Goal: Task Accomplishment & Management: Manage account settings

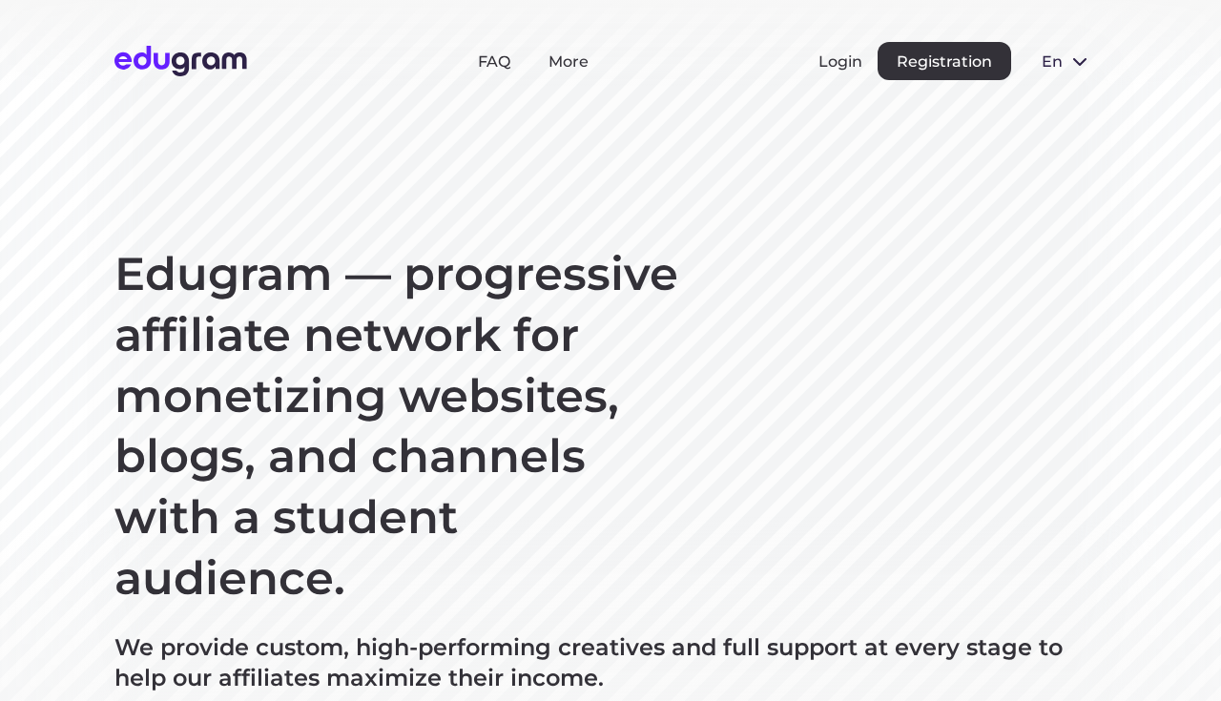
click at [1068, 42] on button "en" at bounding box center [1066, 61] width 80 height 38
click at [842, 213] on section "Edugram — progressive affiliate network for monetizing websites, blogs, and cha…" at bounding box center [610, 489] width 1221 height 979
click at [853, 63] on button "Login" at bounding box center [840, 61] width 44 height 18
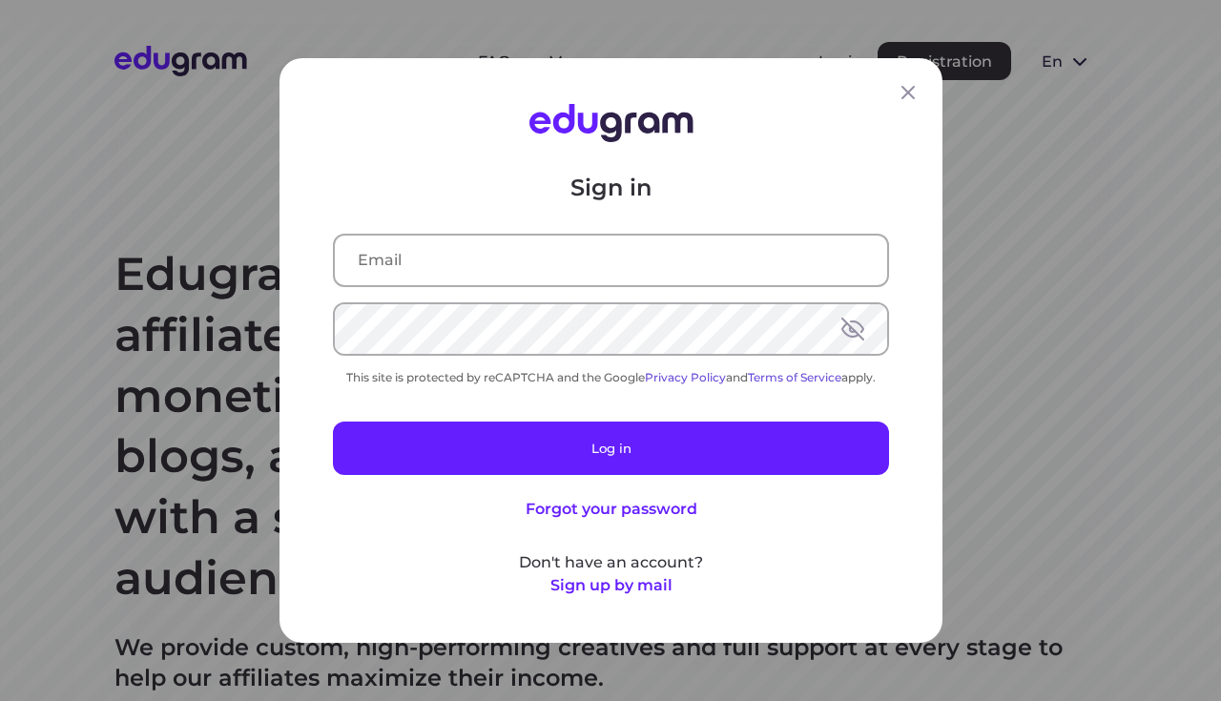
click at [506, 287] on div "Sign in This site is protected by reCAPTCHA and the Google Privacy Policy and T…" at bounding box center [611, 385] width 556 height 424
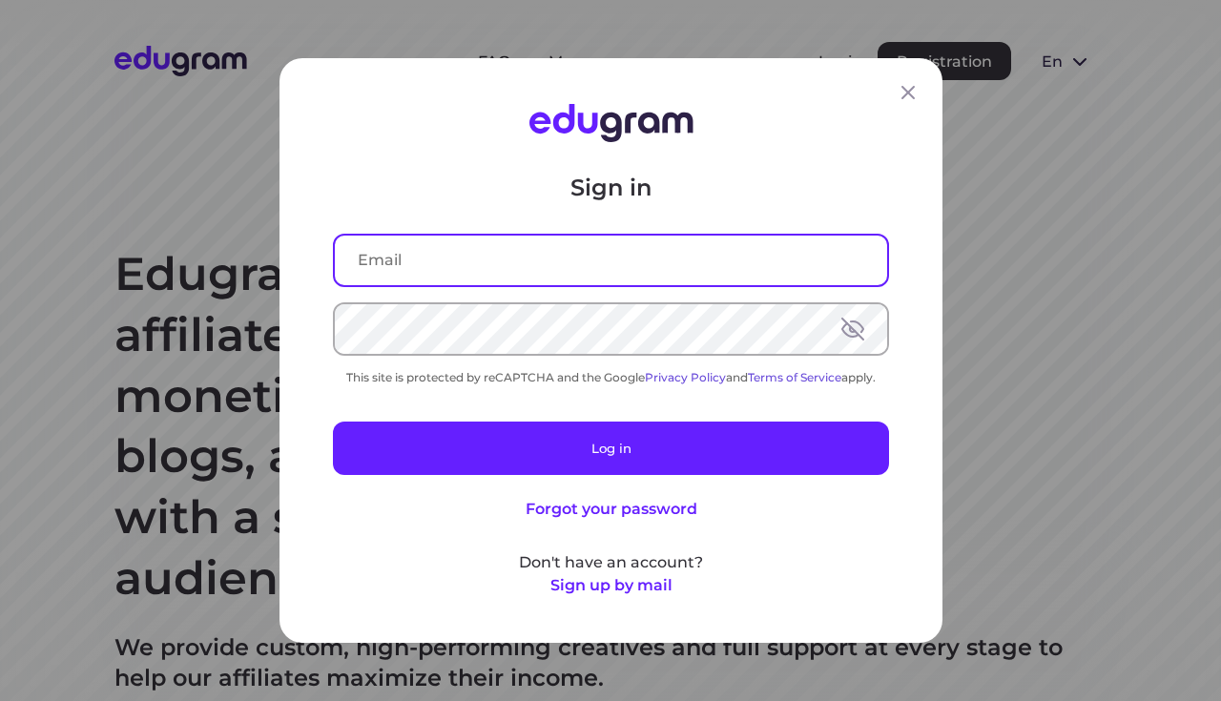
click at [515, 275] on input "text" at bounding box center [611, 261] width 552 height 50
type input "[EMAIL_ADDRESS][DOMAIN_NAME]"
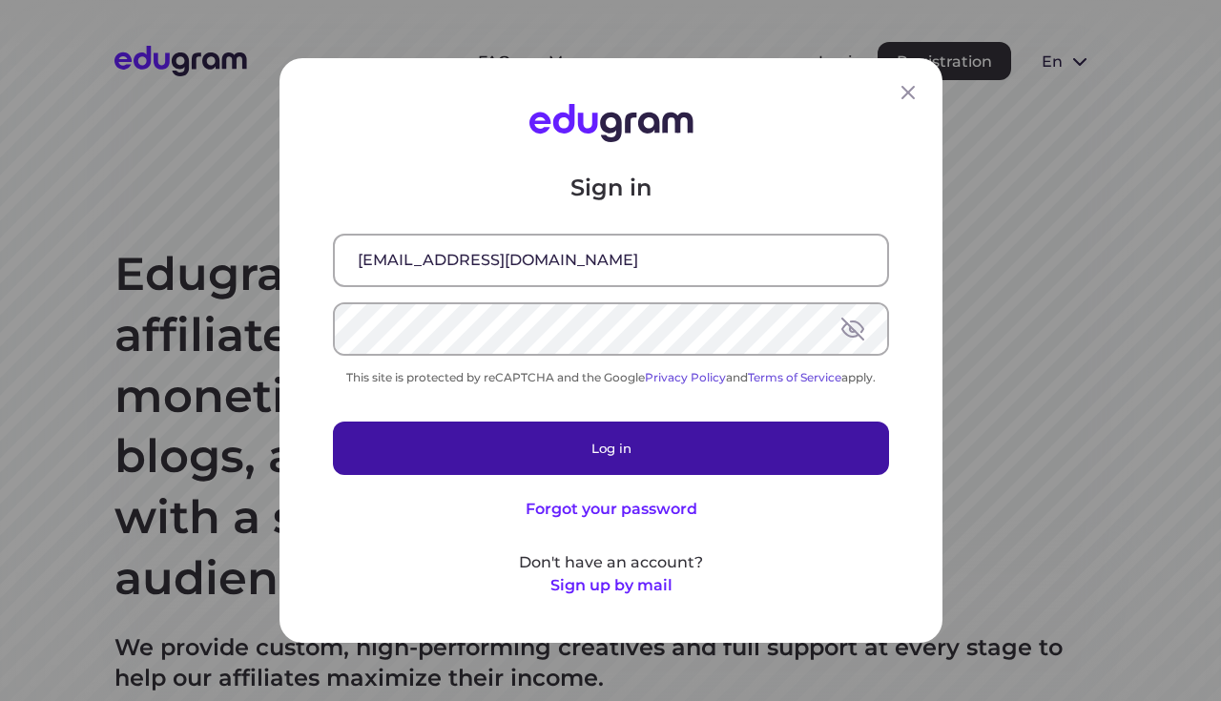
click at [642, 448] on button "Log in" at bounding box center [611, 448] width 556 height 53
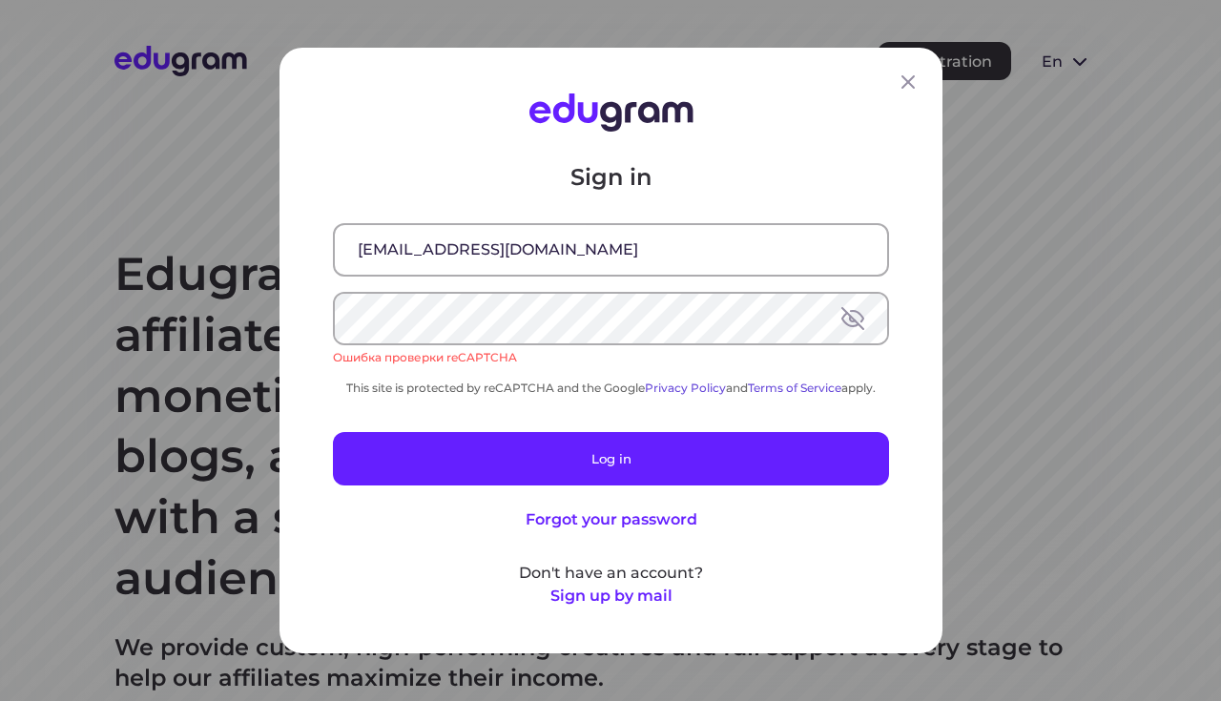
click at [677, 431] on div "Sign in [EMAIL_ADDRESS][DOMAIN_NAME] Ошибка проверки reCAPTCHA This site is pro…" at bounding box center [611, 384] width 556 height 445
click at [593, 592] on button "Sign up by mail" at bounding box center [610, 596] width 122 height 23
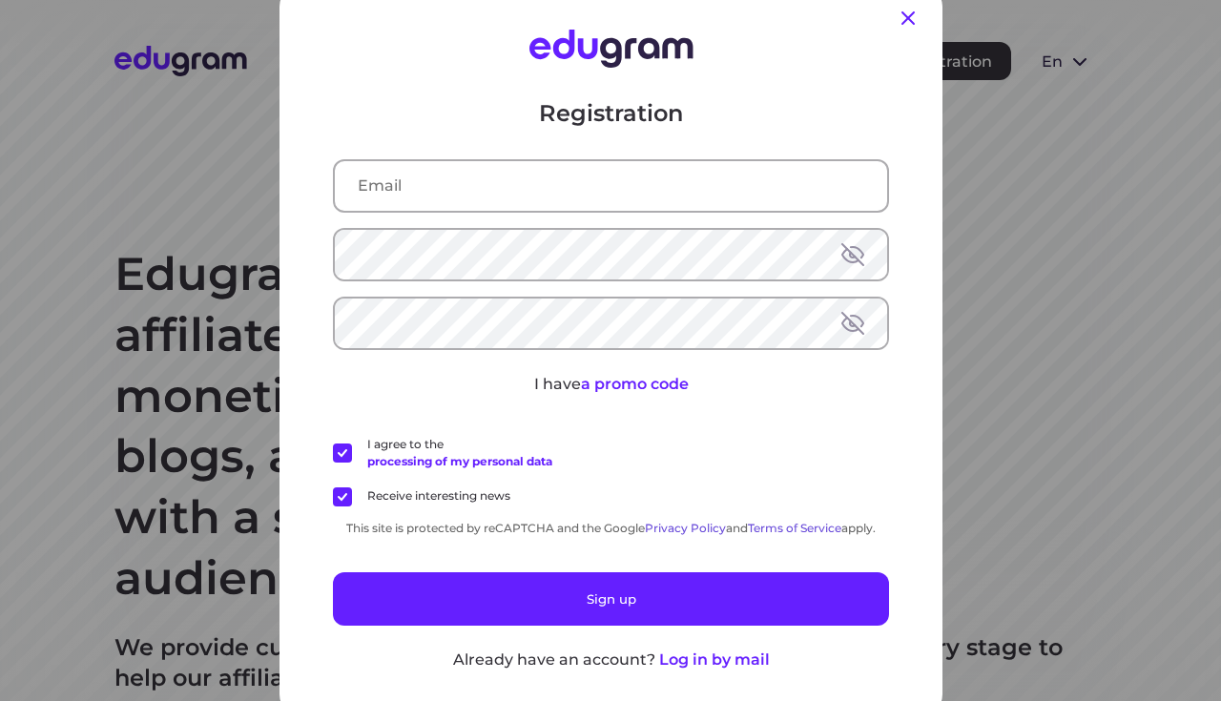
click at [902, 19] on icon at bounding box center [907, 18] width 23 height 23
